Goal: Check status

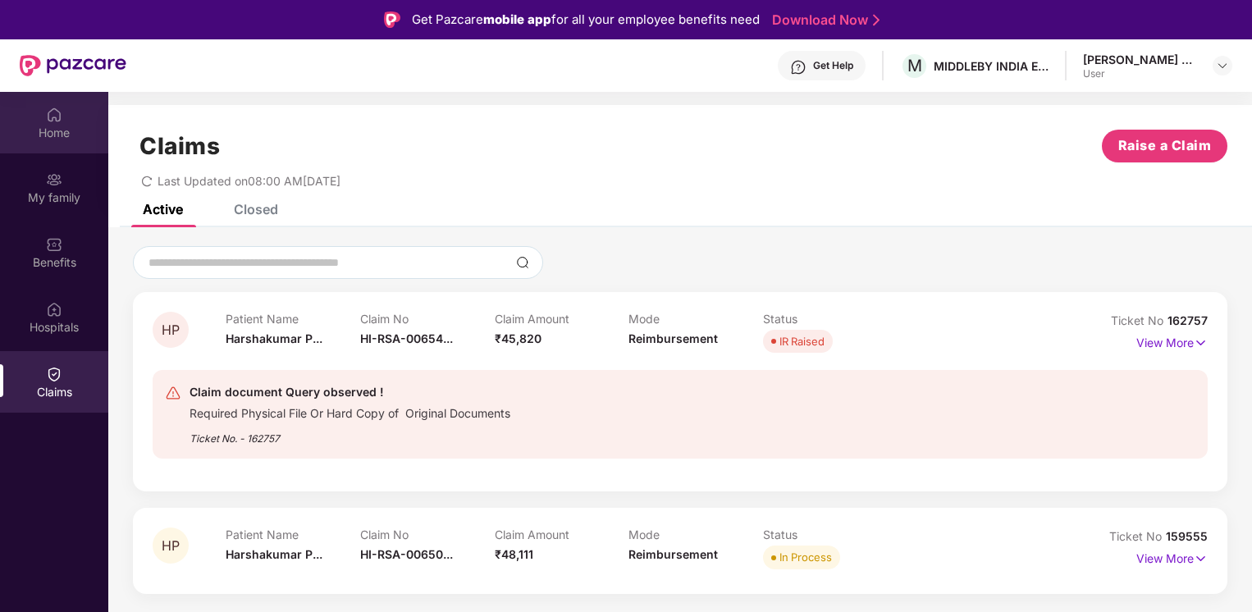
scroll to position [92, 0]
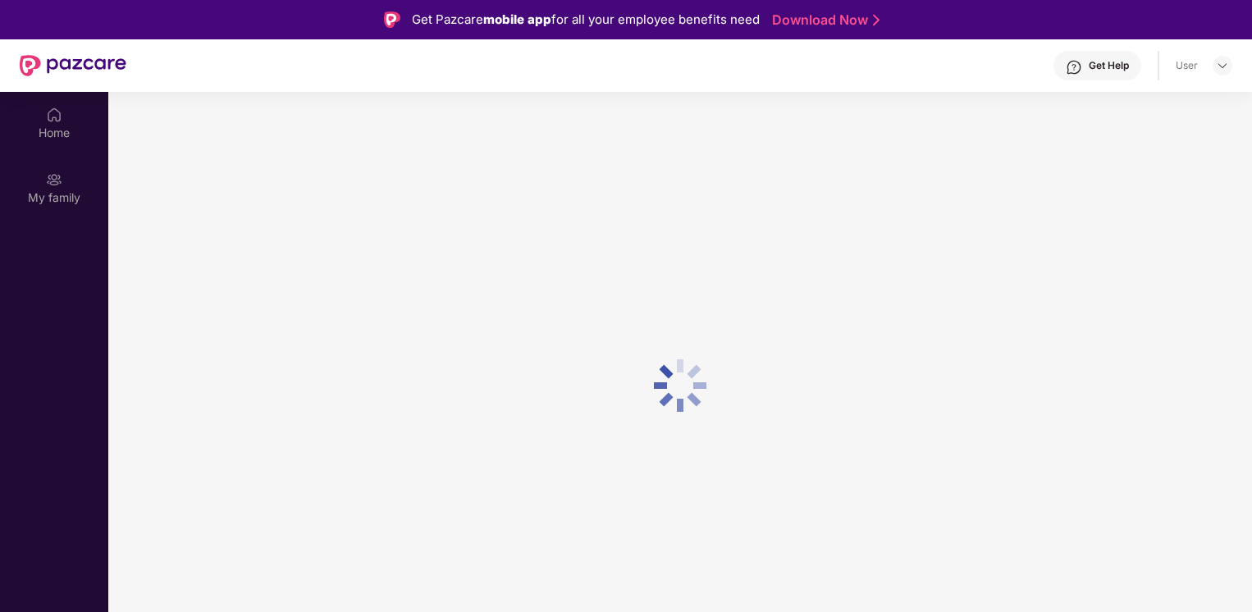
scroll to position [92, 0]
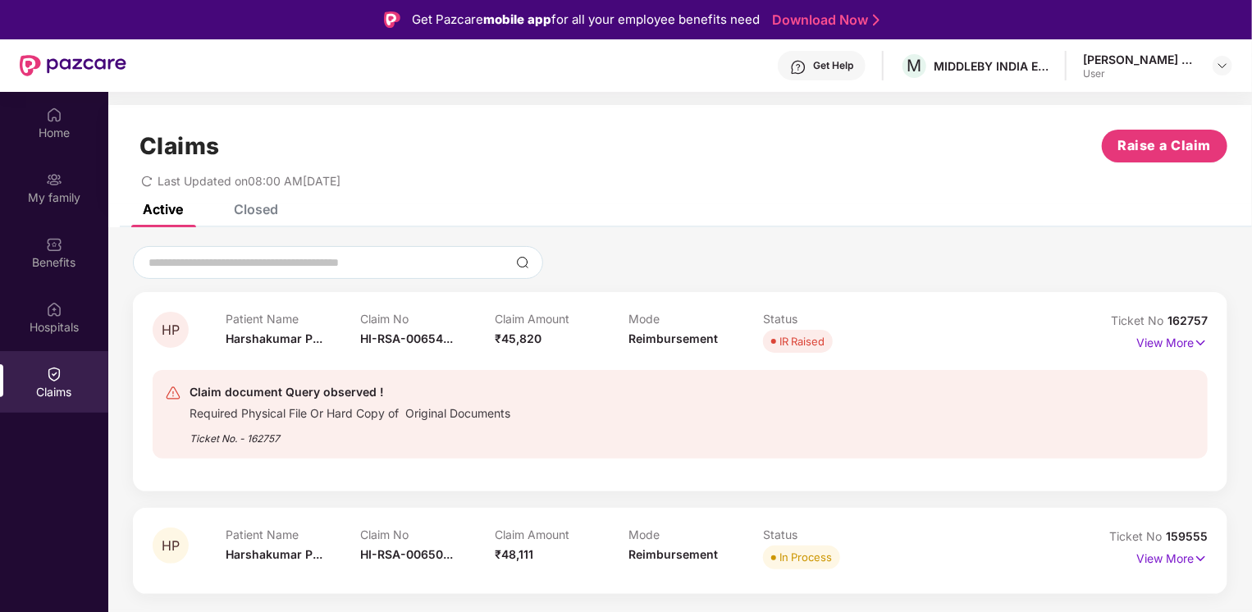
scroll to position [92, 0]
